Goal: Understand process/instructions: Learn how to perform a task or action

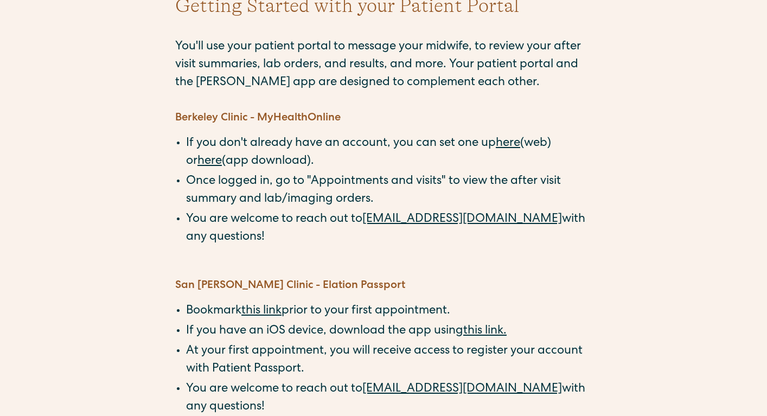
scroll to position [121, 0]
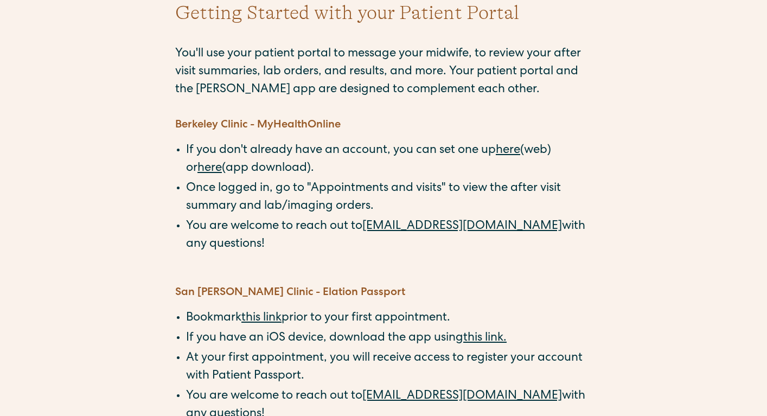
click at [260, 206] on li "Once logged in, go to "Appointments and visits" to view the after visit summary…" at bounding box center [389, 198] width 406 height 36
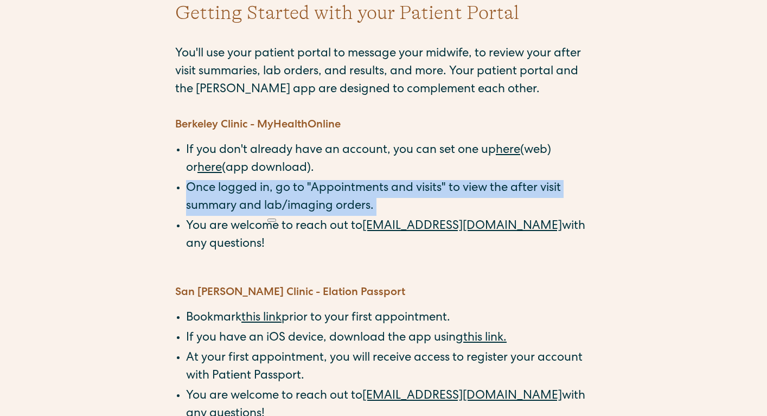
click at [180, 201] on ul "If you don't already have an account, you can set one up here (web) or here (ap…" at bounding box center [383, 198] width 417 height 112
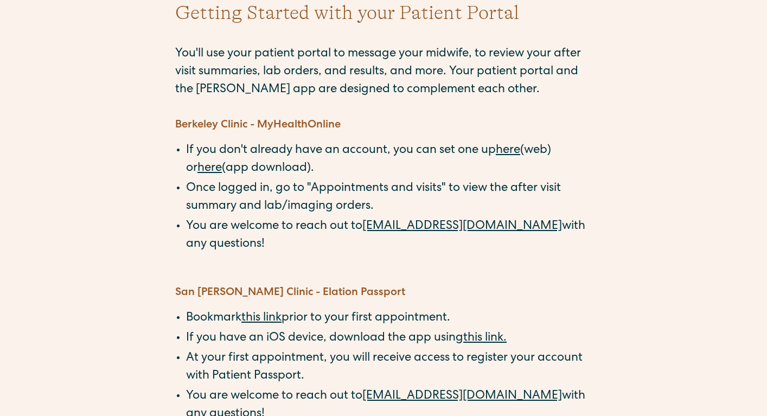
click at [235, 188] on li "Once logged in, go to "Appointments and visits" to view the after visit summary…" at bounding box center [389, 198] width 406 height 36
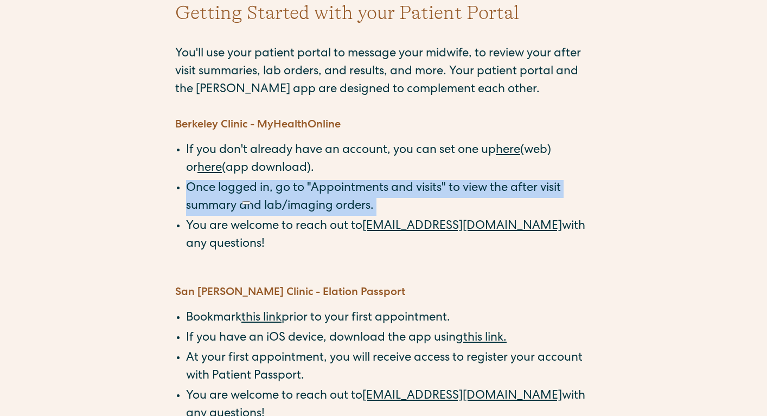
click at [242, 155] on li "If you don't already have an account, you can set one up here (web) or here (ap…" at bounding box center [389, 160] width 406 height 36
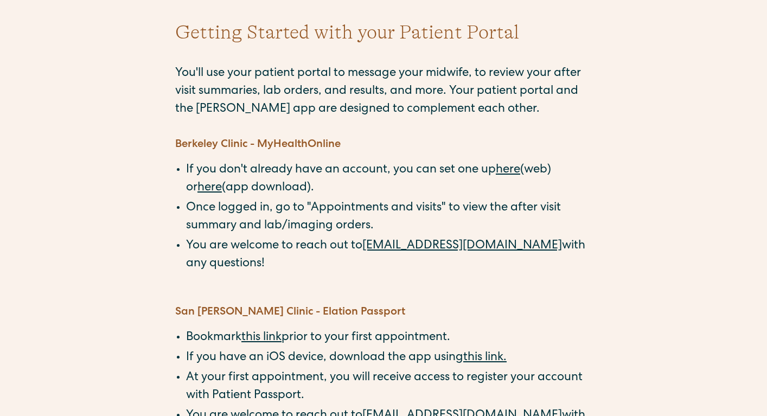
scroll to position [99, 0]
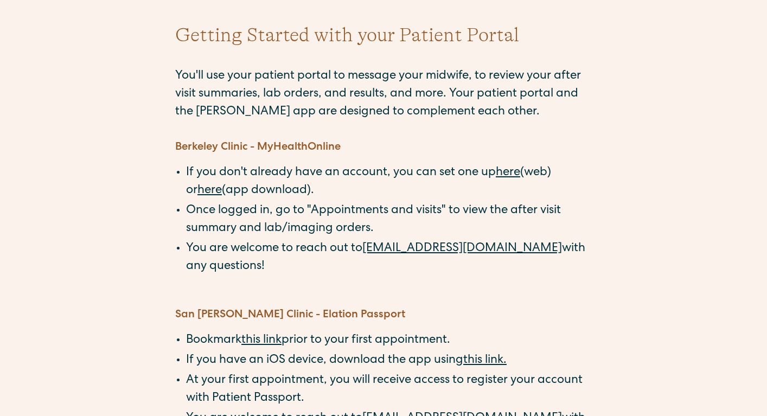
click at [271, 152] on strong "Berkeley Clinic - MyHealthOnline" at bounding box center [258, 147] width 166 height 11
click at [263, 190] on li "If you don't already have an account, you can set one up here (web) or here (ap…" at bounding box center [389, 182] width 406 height 36
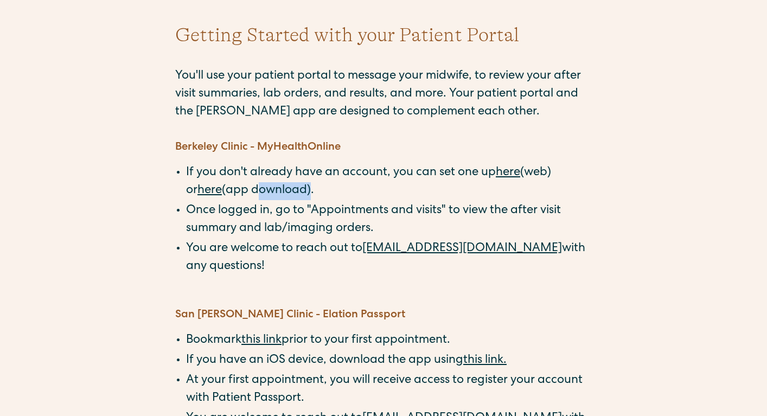
click at [263, 190] on li "If you don't already have an account, you can set one up here (web) or here (ap…" at bounding box center [389, 182] width 406 height 36
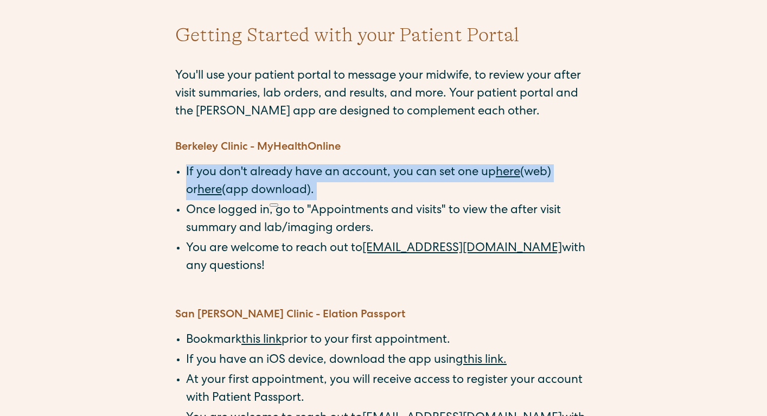
click at [221, 221] on li "Once logged in, go to "Appointments and visits" to view the after visit summary…" at bounding box center [389, 220] width 406 height 36
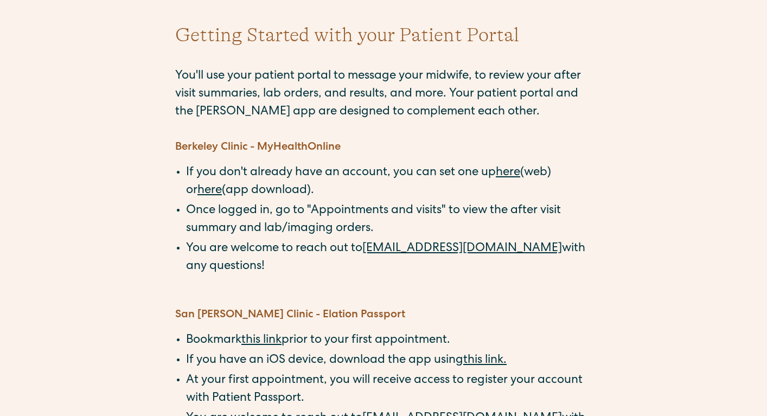
click at [221, 221] on li "Once logged in, go to "Appointments and visits" to view the after visit summary…" at bounding box center [389, 220] width 406 height 36
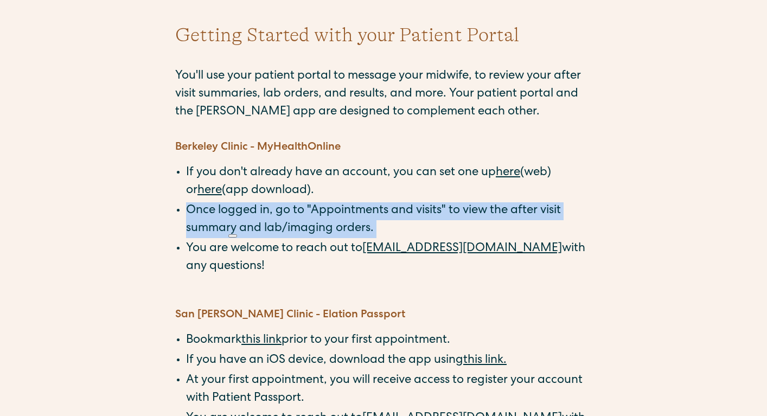
click at [338, 209] on html "Interested in learning more about care at [GEOGRAPHIC_DATA]? Book a free inform…" at bounding box center [383, 109] width 767 height 416
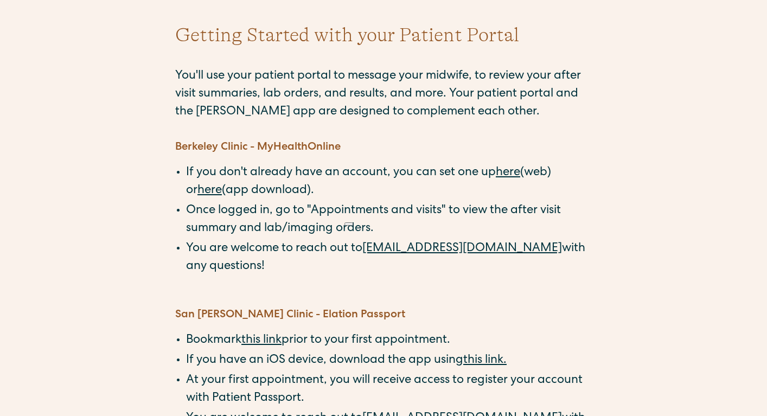
click at [304, 263] on li "You are welcome to reach out to [EMAIL_ADDRESS][DOMAIN_NAME] with any questions!" at bounding box center [389, 258] width 406 height 36
click at [321, 277] on div "‍ Berkeley Clinic - MyHealthOnline If you don't already have an account, you ca…" at bounding box center [383, 299] width 417 height 355
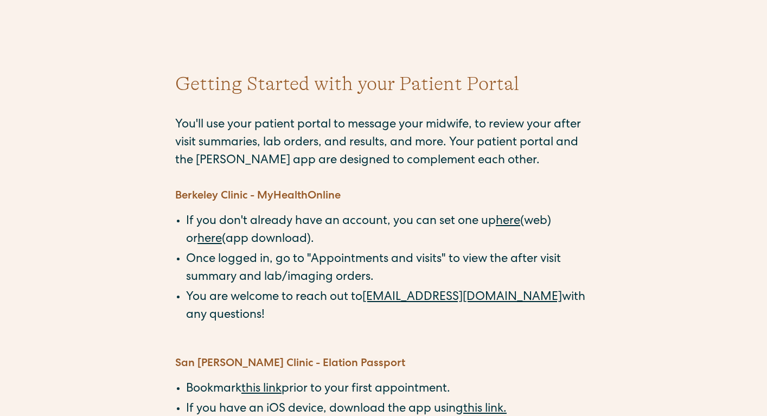
scroll to position [0, 0]
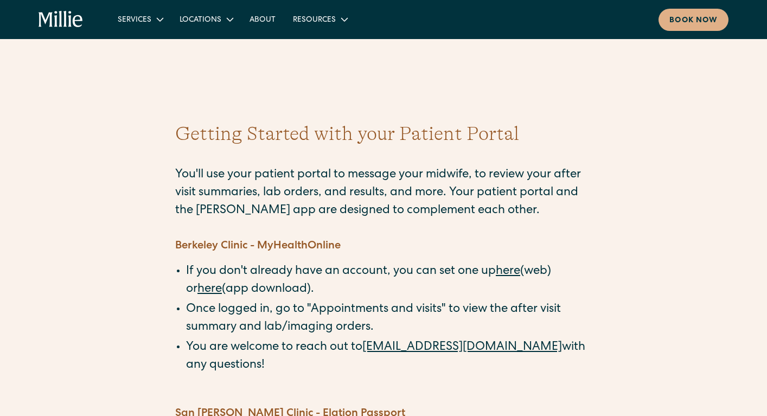
click at [520, 272] on link "here" at bounding box center [508, 272] width 24 height 12
